Goal: Register for event/course

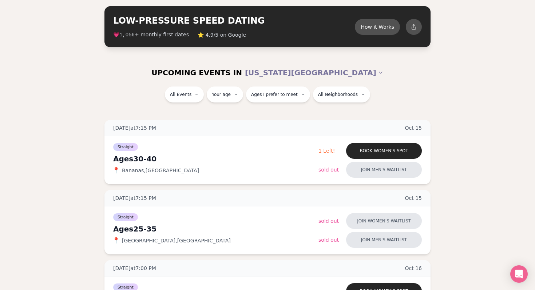
scroll to position [52, 0]
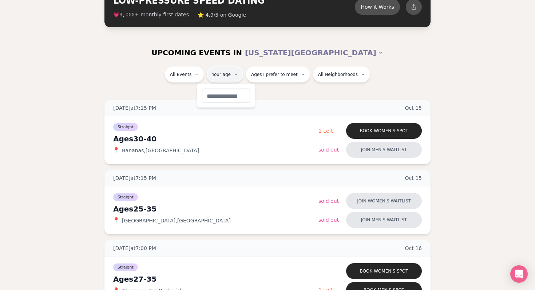
type input "**"
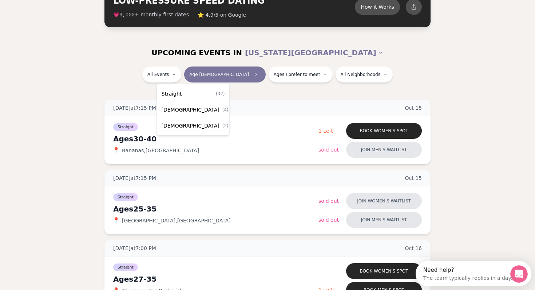
click at [184, 91] on div "Straight ( 32 )" at bounding box center [193, 94] width 69 height 16
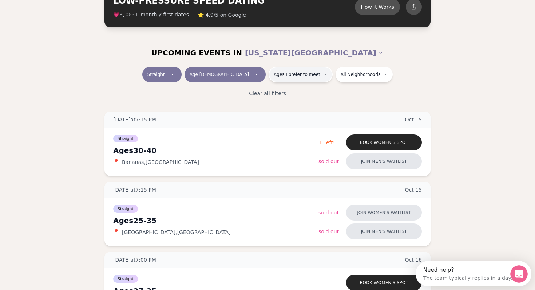
click at [295, 71] on button "Ages I prefer to meet" at bounding box center [301, 75] width 64 height 16
click at [295, 70] on button "Ages I prefer to meet" at bounding box center [301, 75] width 64 height 16
click at [294, 70] on button "Ages I prefer to meet" at bounding box center [301, 75] width 64 height 16
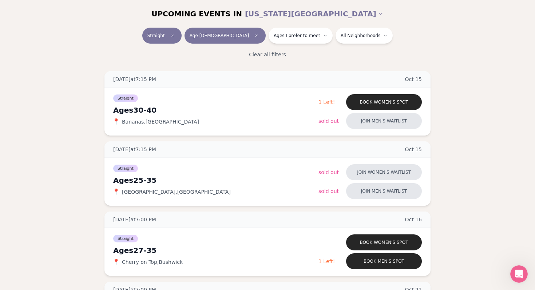
scroll to position [93, 0]
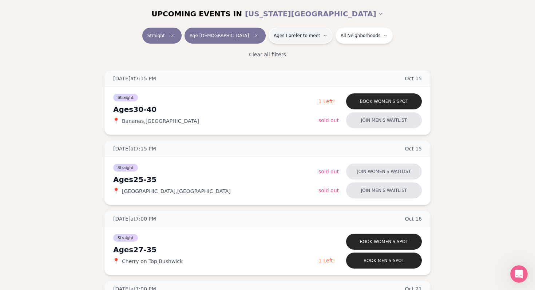
click at [283, 35] on span "Ages I prefer to meet" at bounding box center [297, 36] width 47 height 6
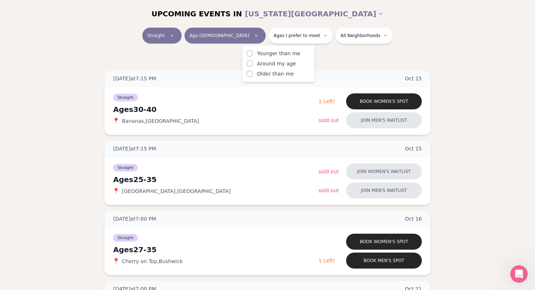
click at [258, 63] on span "Around my age" at bounding box center [276, 63] width 39 height 7
click at [253, 63] on button "Around my age" at bounding box center [250, 64] width 6 height 6
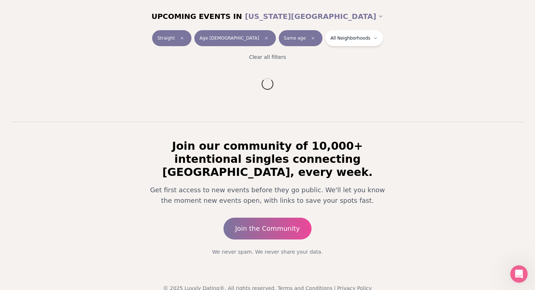
click at [189, 55] on div "Clear all filters" at bounding box center [268, 57] width 408 height 16
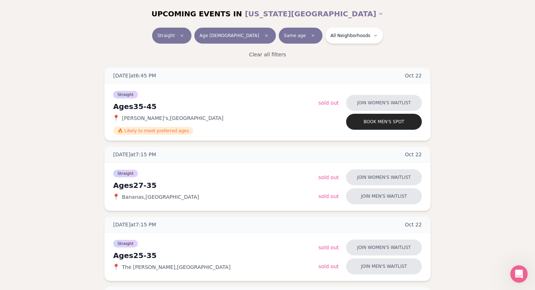
scroll to position [550, 0]
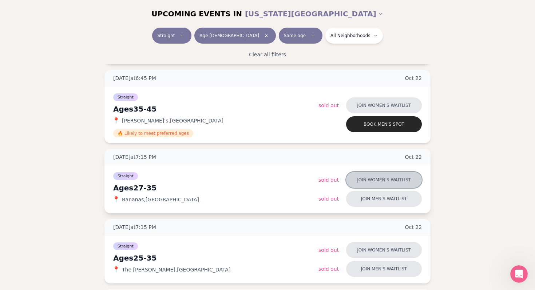
click at [362, 179] on button "Join women's waitlist" at bounding box center [384, 180] width 76 height 16
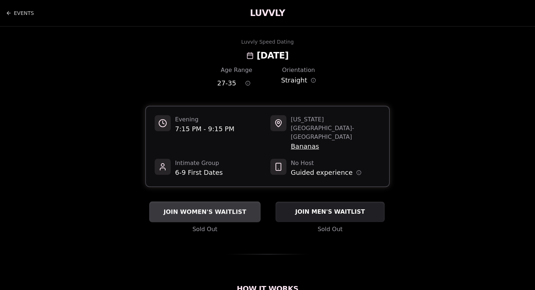
click at [210, 208] on span "JOIN WOMEN'S WAITLIST" at bounding box center [205, 212] width 86 height 9
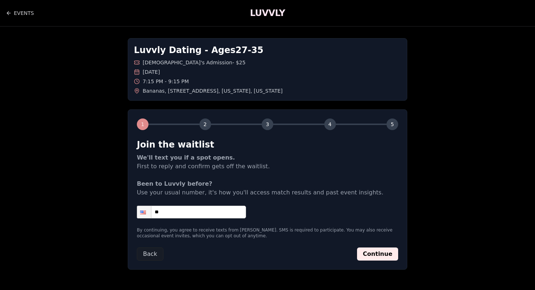
click at [195, 216] on input "**" at bounding box center [191, 212] width 109 height 13
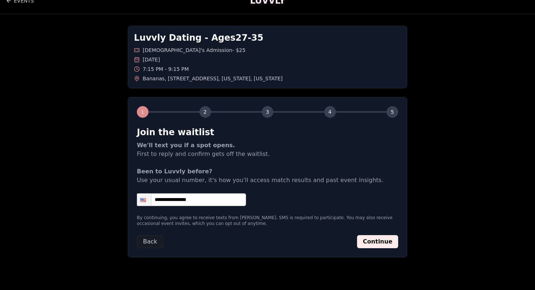
scroll to position [11, 0]
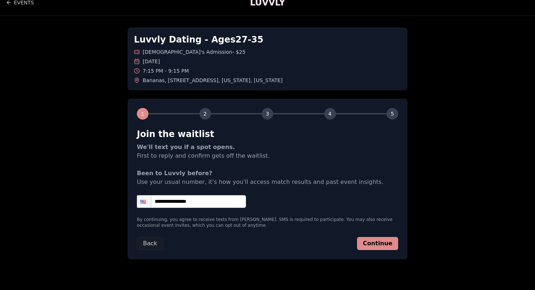
type input "**********"
click at [381, 242] on button "Continue" at bounding box center [377, 243] width 41 height 13
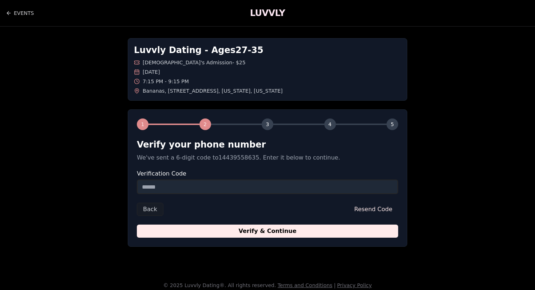
click at [244, 190] on input "Verification Code" at bounding box center [267, 187] width 261 height 15
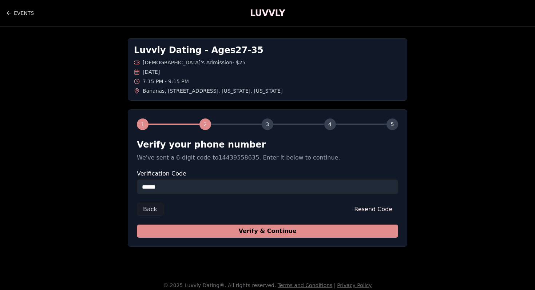
type input "******"
click at [277, 235] on button "Verify & Continue" at bounding box center [267, 231] width 261 height 13
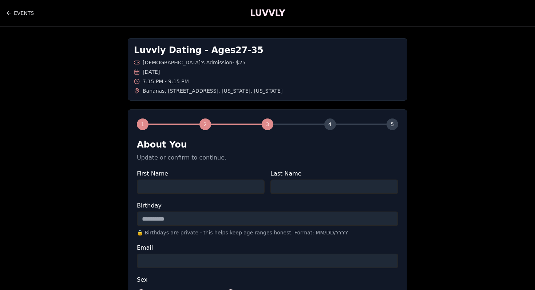
click at [242, 189] on input "First Name" at bounding box center [201, 187] width 128 height 15
type input "*********"
type input "*******"
type input "**********"
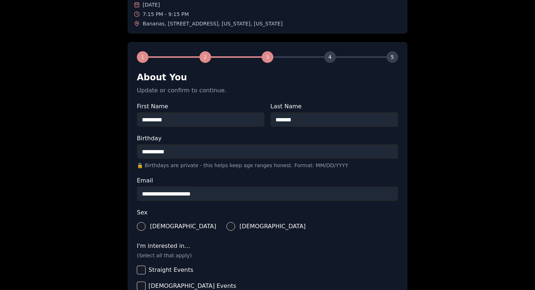
scroll to position [109, 0]
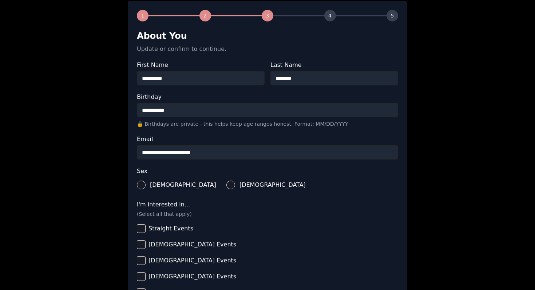
click at [226, 187] on button "[DEMOGRAPHIC_DATA]" at bounding box center [230, 185] width 9 height 9
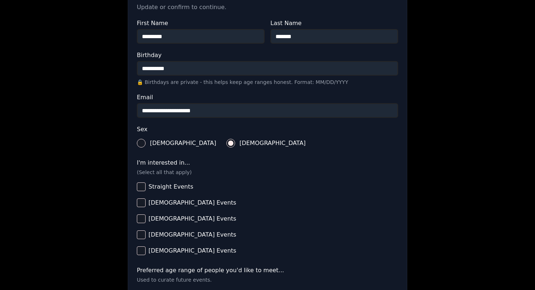
scroll to position [151, 0]
click at [143, 188] on button "Straight Events" at bounding box center [141, 186] width 9 height 9
click at [143, 206] on button "[DEMOGRAPHIC_DATA] Events" at bounding box center [141, 202] width 9 height 9
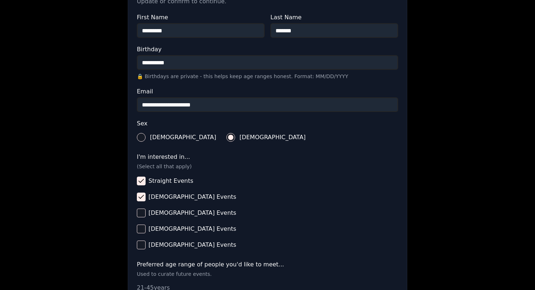
click at [142, 232] on button "[DEMOGRAPHIC_DATA] Events" at bounding box center [141, 229] width 9 height 9
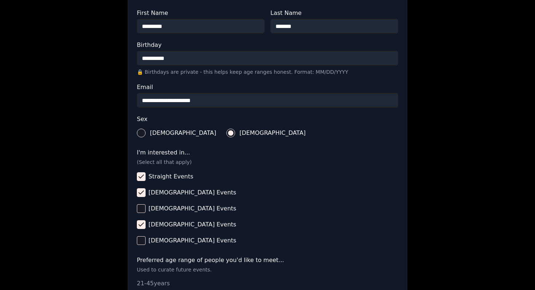
click at [146, 245] on label "[DEMOGRAPHIC_DATA] Events" at bounding box center [267, 241] width 261 height 16
click at [146, 245] on button "[DEMOGRAPHIC_DATA] Events" at bounding box center [141, 241] width 9 height 9
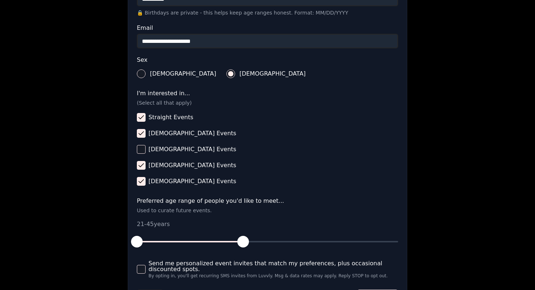
scroll to position [221, 0]
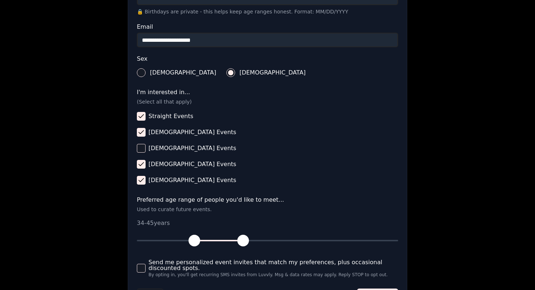
drag, startPoint x: 139, startPoint y: 242, endPoint x: 195, endPoint y: 245, distance: 56.5
click at [196, 245] on span "button" at bounding box center [195, 241] width 12 height 12
drag, startPoint x: 245, startPoint y: 243, endPoint x: 238, endPoint y: 243, distance: 6.6
click at [238, 243] on span "button" at bounding box center [239, 241] width 12 height 12
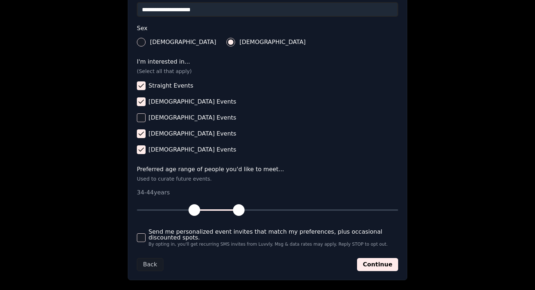
scroll to position [253, 0]
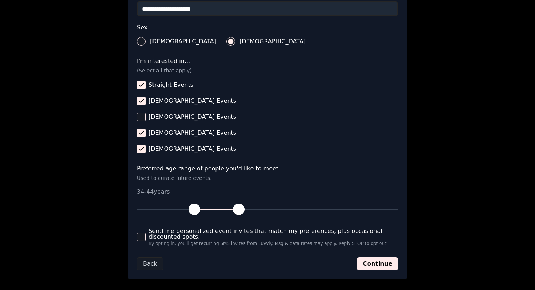
click at [228, 245] on span "By opting in, you'll get recurring SMS invites from Luvvly. Msg & data rates ma…" at bounding box center [273, 244] width 250 height 4
click at [146, 242] on button "Send me personalized event invites that match my preferences, plus occasional d…" at bounding box center [141, 237] width 9 height 9
click at [374, 267] on button "Continue" at bounding box center [377, 264] width 41 height 13
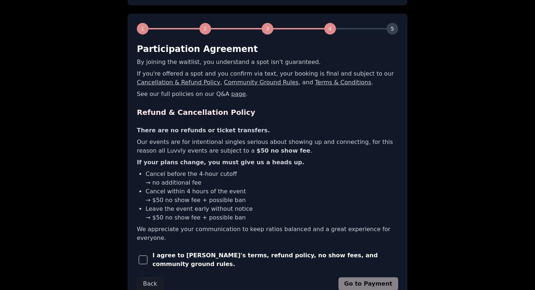
scroll to position [96, 0]
click at [353, 251] on span "I agree to [PERSON_NAME]'s terms, refund policy, no show fees, and community gr…" at bounding box center [275, 259] width 246 height 17
click at [136, 255] on div "1 2 3 4 5 Participation Agreement By joining the waitlist, you understand a spo…" at bounding box center [267, 156] width 279 height 286
click at [144, 255] on span "button" at bounding box center [143, 259] width 9 height 9
click at [360, 277] on button "Go to Payment" at bounding box center [368, 283] width 60 height 13
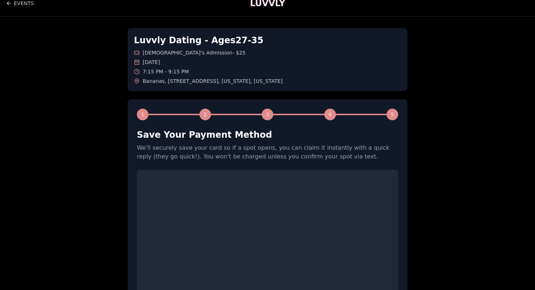
scroll to position [0, 0]
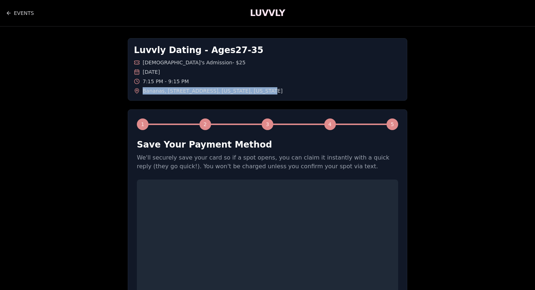
drag, startPoint x: 144, startPoint y: 91, endPoint x: 254, endPoint y: 93, distance: 110.3
click at [254, 92] on div "[GEOGRAPHIC_DATA] , [STREET_ADDRESS][US_STATE][US_STATE]" at bounding box center [267, 90] width 267 height 7
copy span "[GEOGRAPHIC_DATA] , [STREET_ADDRESS][US_STATE][US_STATE]"
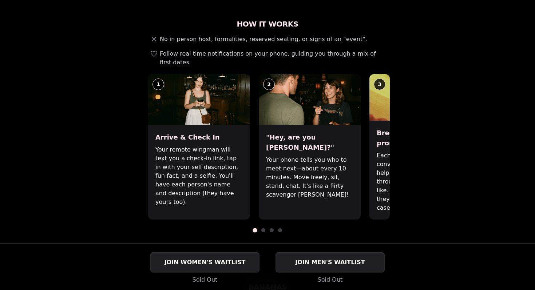
scroll to position [266, 0]
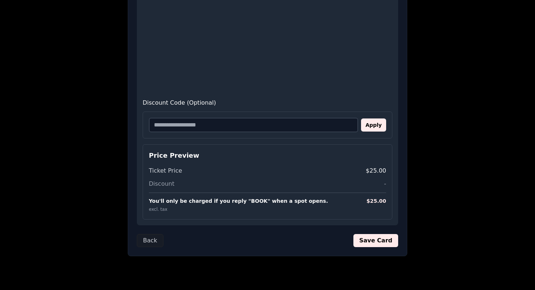
scroll to position [379, 0]
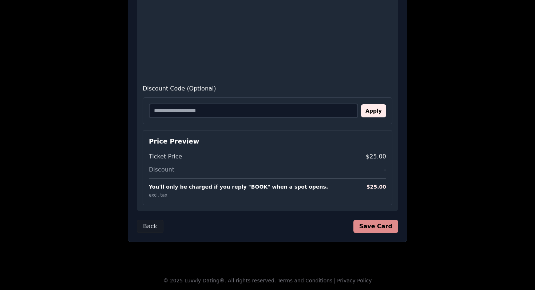
click at [383, 223] on button "Save Card" at bounding box center [375, 226] width 45 height 13
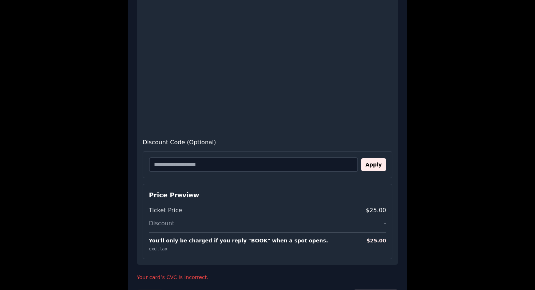
scroll to position [395, 0]
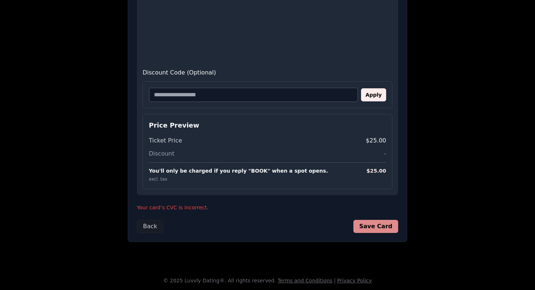
click at [373, 232] on button "Save Card" at bounding box center [375, 226] width 45 height 13
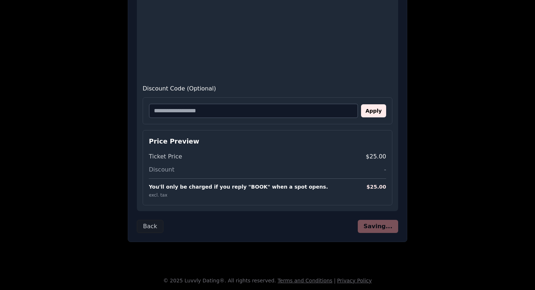
scroll to position [19, 0]
